Goal: Find specific page/section: Find specific page/section

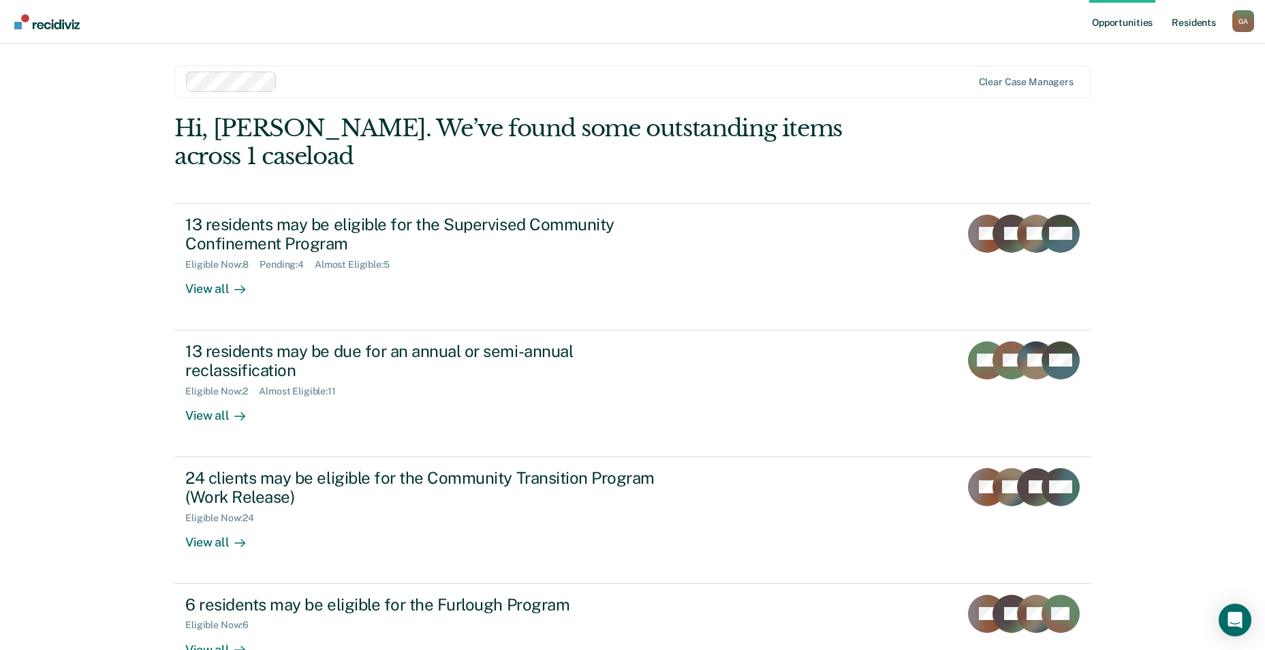
click at [1189, 22] on link "Resident s" at bounding box center [1194, 22] width 50 height 44
